Goal: Task Accomplishment & Management: Use online tool/utility

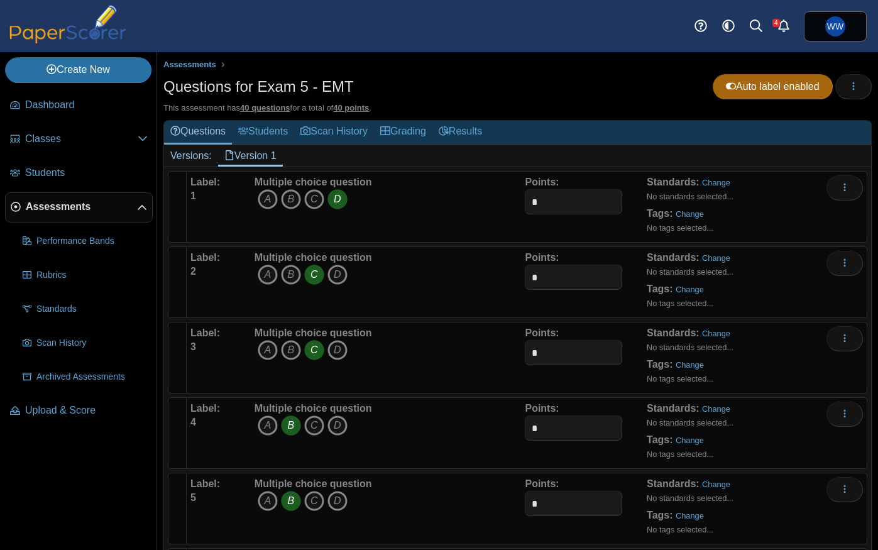
scroll to position [2683, 0]
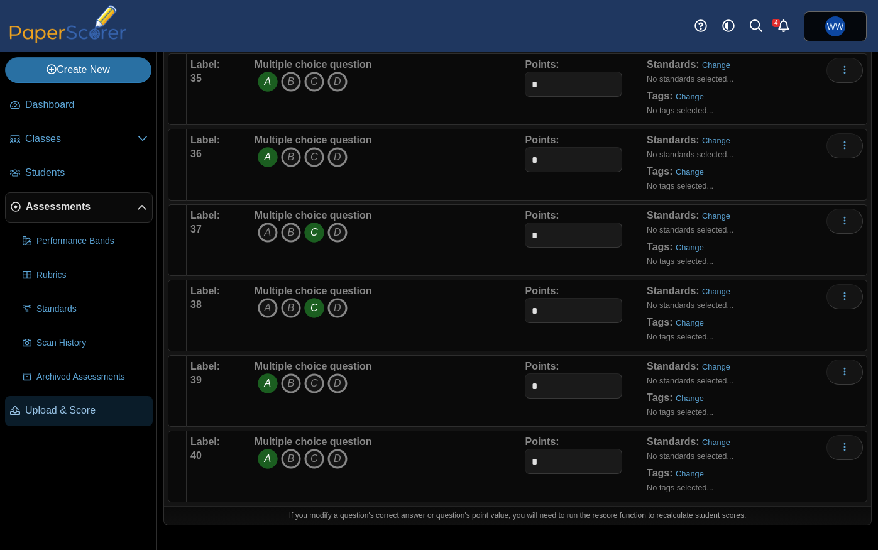
click at [69, 415] on span "Upload & Score" at bounding box center [86, 411] width 123 height 14
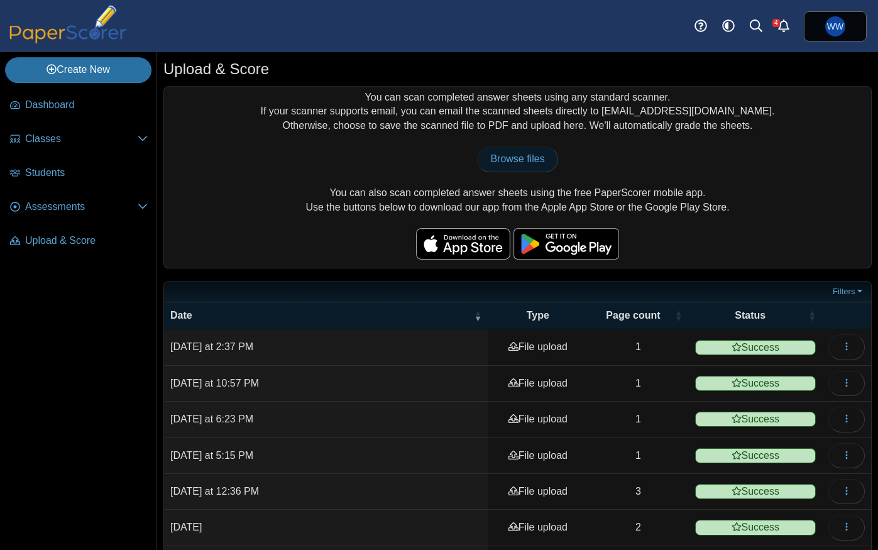
click at [533, 159] on span "Browse files" at bounding box center [517, 158] width 54 height 11
type input "**********"
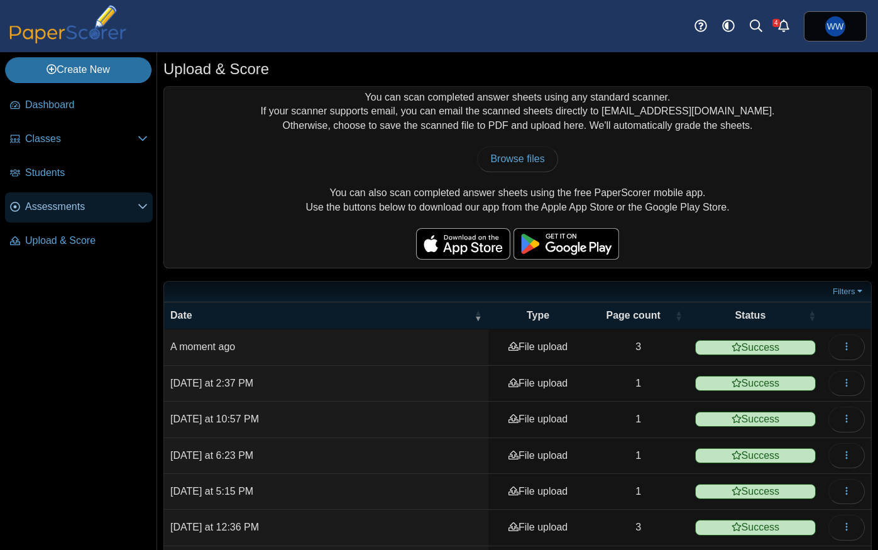
click at [52, 207] on span "Assessments" at bounding box center [81, 207] width 113 height 14
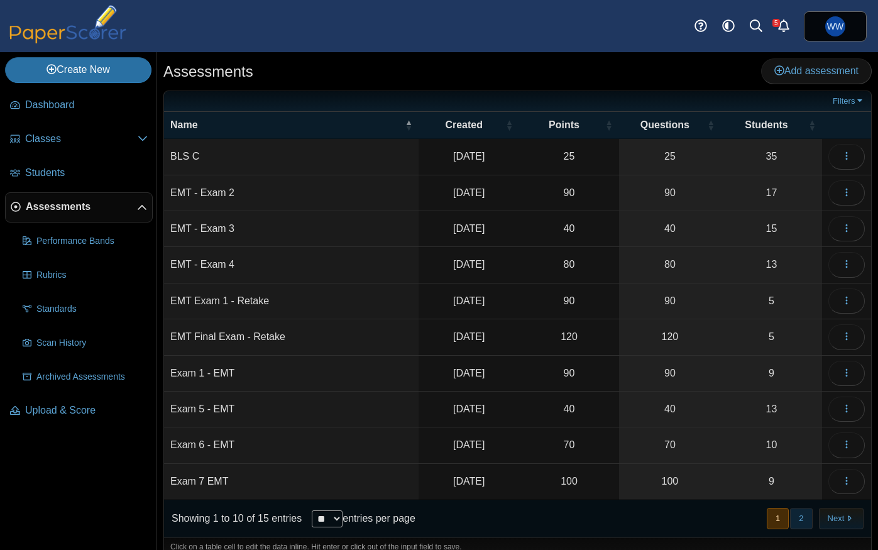
click at [808, 519] on button "2" at bounding box center [801, 518] width 22 height 21
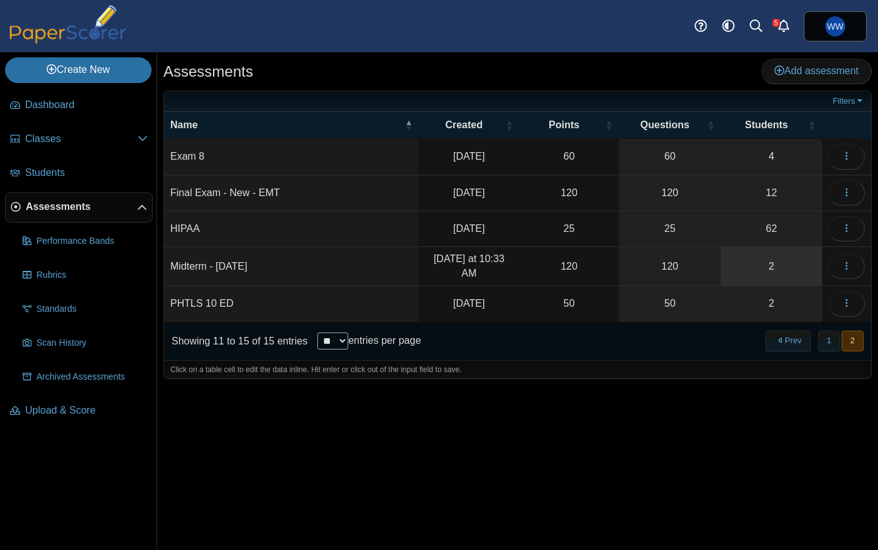
click at [752, 265] on link "2" at bounding box center [771, 266] width 101 height 38
